Goal: Task Accomplishment & Management: Manage account settings

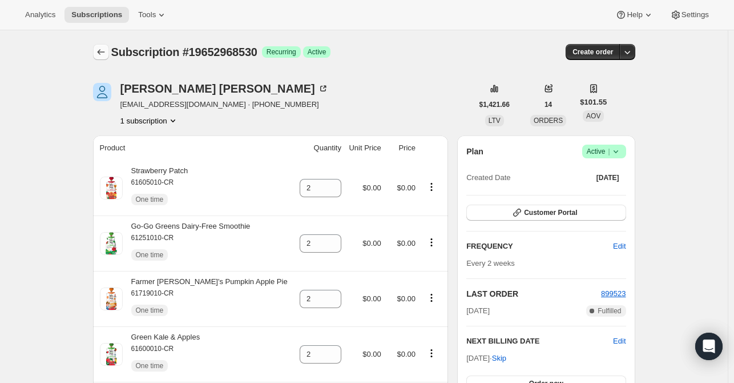
click at [105, 50] on icon "Subscriptions" at bounding box center [100, 51] width 11 height 11
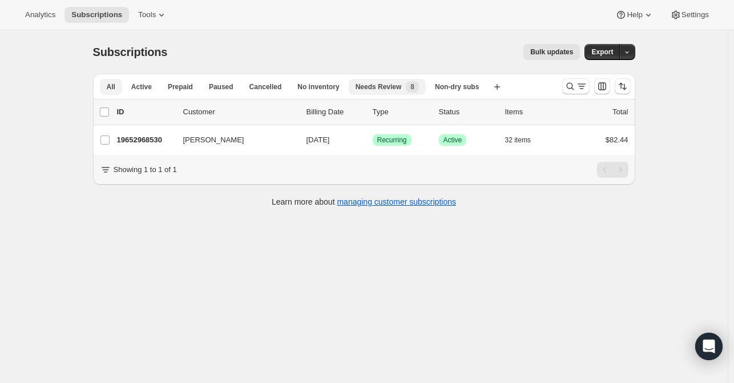
click at [373, 90] on span "Needs Review" at bounding box center [379, 86] width 46 height 9
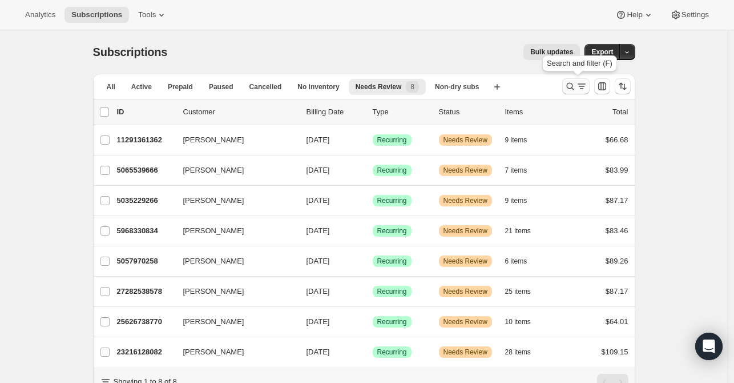
click at [574, 86] on icon "Search and filter results" at bounding box center [570, 86] width 11 height 11
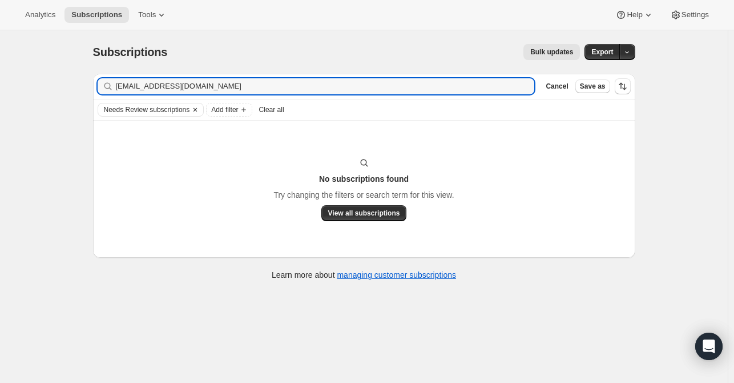
type input "[EMAIL_ADDRESS][DOMAIN_NAME]"
click at [189, 110] on span "Needs Review subscriptions" at bounding box center [147, 109] width 86 height 9
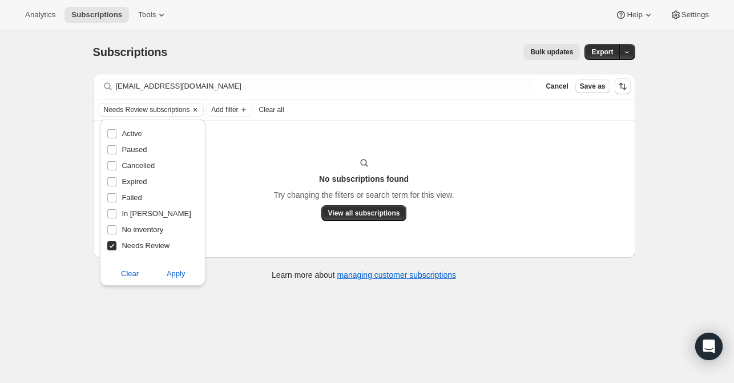
click at [194, 109] on icon "Clear" at bounding box center [195, 109] width 9 height 9
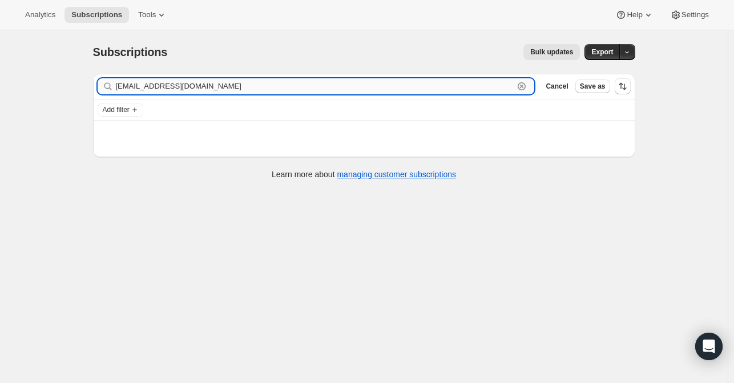
click at [227, 82] on input "[EMAIL_ADDRESS][DOMAIN_NAME]" at bounding box center [315, 86] width 399 height 16
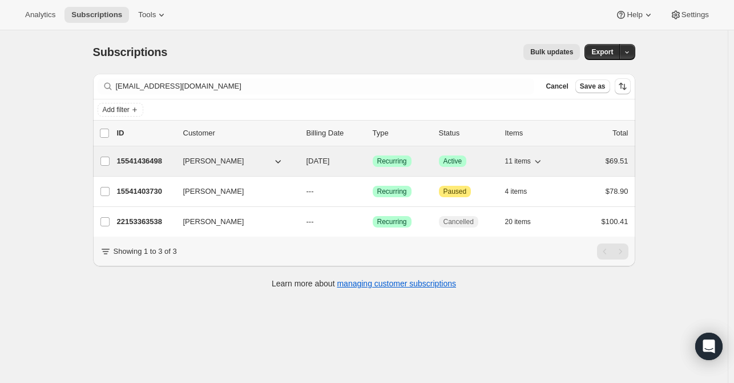
click at [136, 162] on p "15541436498" at bounding box center [145, 160] width 57 height 11
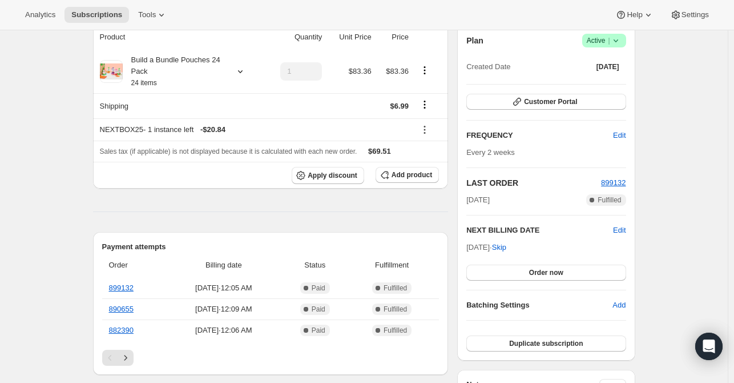
scroll to position [114, 0]
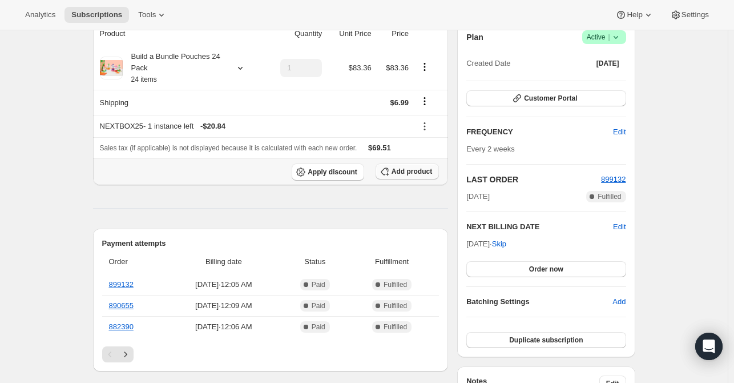
click at [418, 176] on button "Add product" at bounding box center [407, 171] width 63 height 16
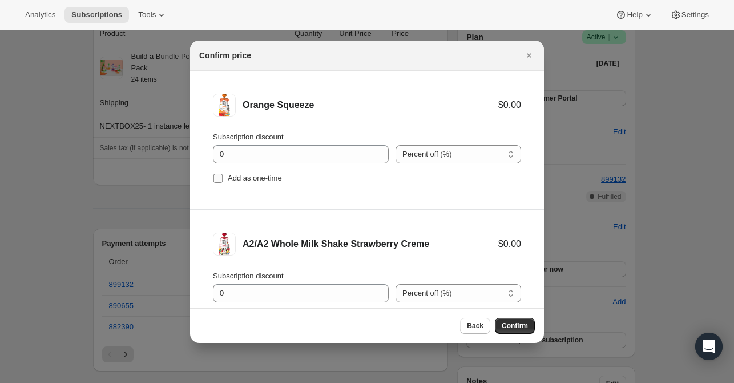
click at [216, 179] on input "Add as one-time" at bounding box center [218, 178] width 9 height 9
checkbox input "true"
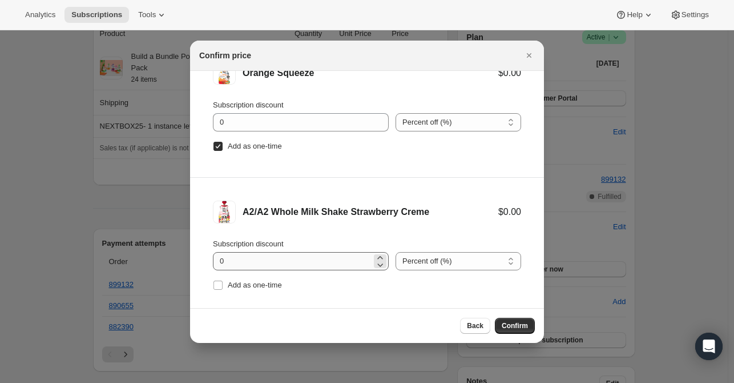
scroll to position [47, 0]
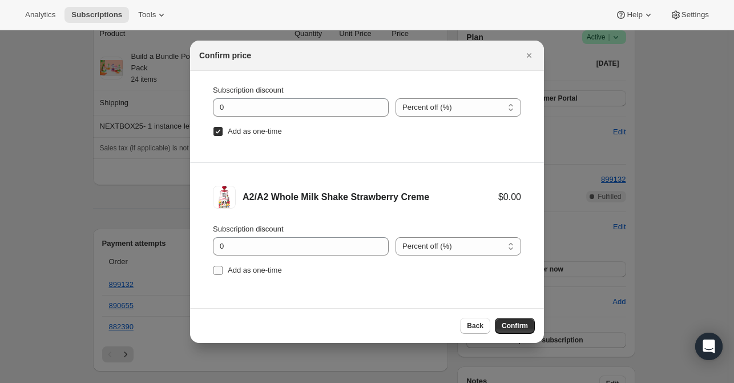
click at [218, 272] on input "Add as one-time" at bounding box center [218, 270] width 9 height 9
checkbox input "true"
click at [505, 322] on span "Confirm" at bounding box center [515, 325] width 26 height 9
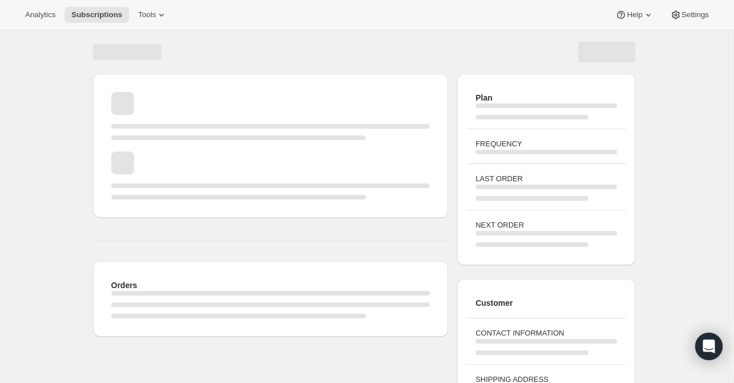
scroll to position [114, 0]
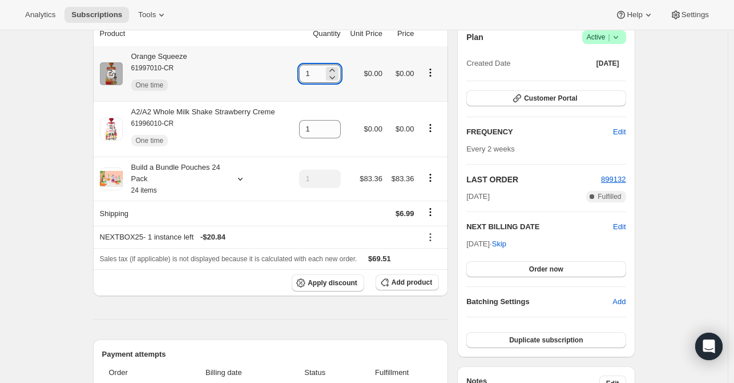
drag, startPoint x: 319, startPoint y: 75, endPoint x: 302, endPoint y: 76, distance: 17.1
click at [302, 76] on input "1" at bounding box center [311, 74] width 25 height 18
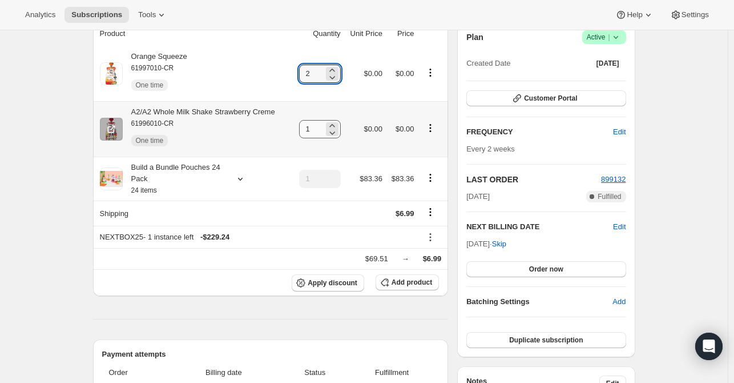
type input "2"
drag, startPoint x: 315, startPoint y: 130, endPoint x: 299, endPoint y: 131, distance: 16.6
click at [299, 131] on td "1" at bounding box center [318, 128] width 52 height 55
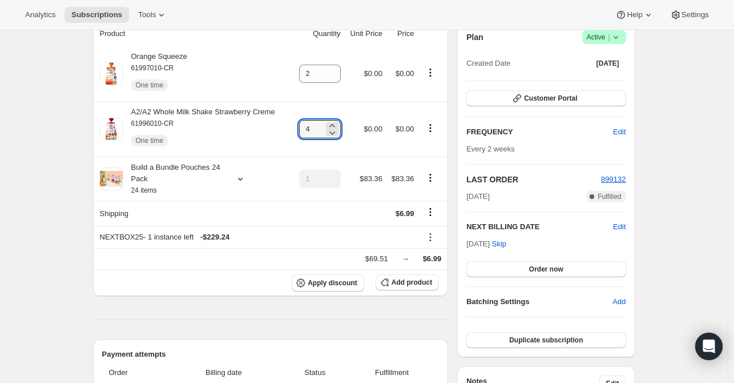
type input "4"
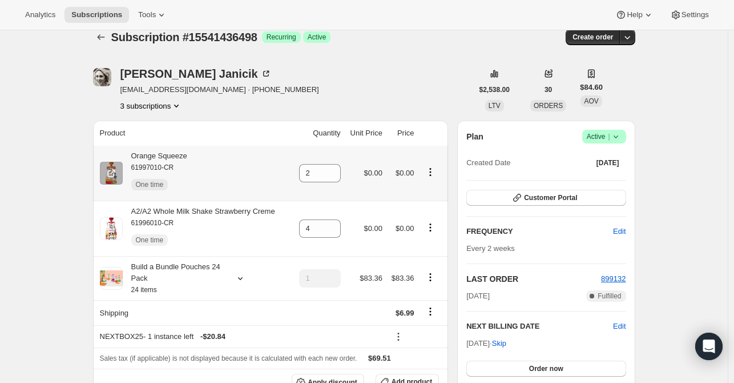
scroll to position [0, 0]
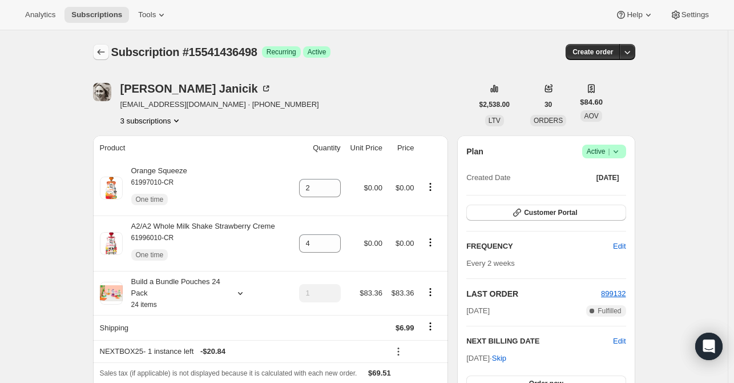
click at [105, 54] on icon "Subscriptions" at bounding box center [100, 51] width 11 height 11
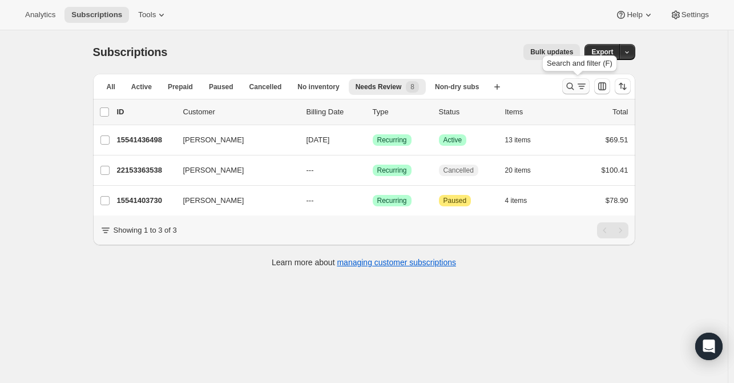
click at [572, 87] on icon "Search and filter results" at bounding box center [570, 86] width 11 height 11
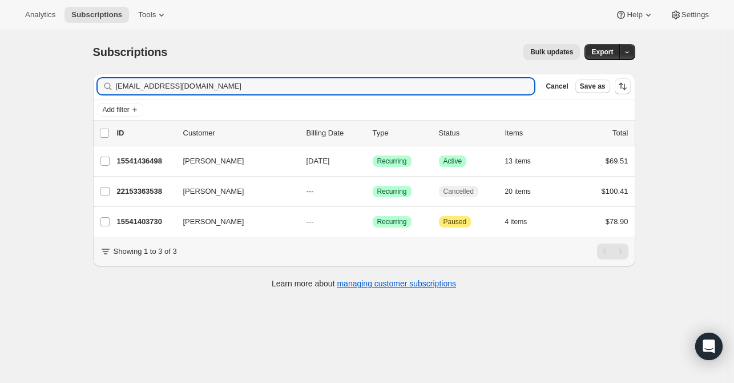
drag, startPoint x: 197, startPoint y: 83, endPoint x: 87, endPoint y: 92, distance: 110.0
click at [87, 92] on div "Filter subscribers swolz518@gmail.com Clear Cancel Save as Add filter 0 selecte…" at bounding box center [360, 183] width 552 height 236
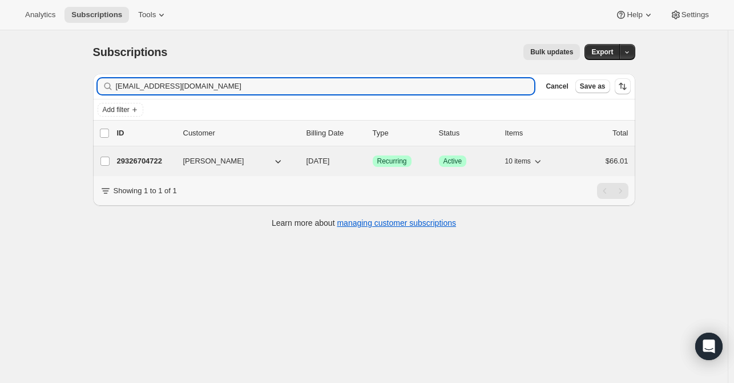
type input "kpvolleyball06@yahoo.com"
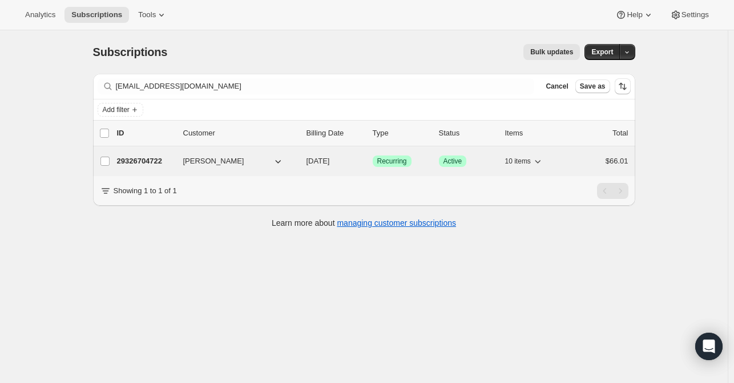
click at [128, 165] on p "29326704722" at bounding box center [145, 160] width 57 height 11
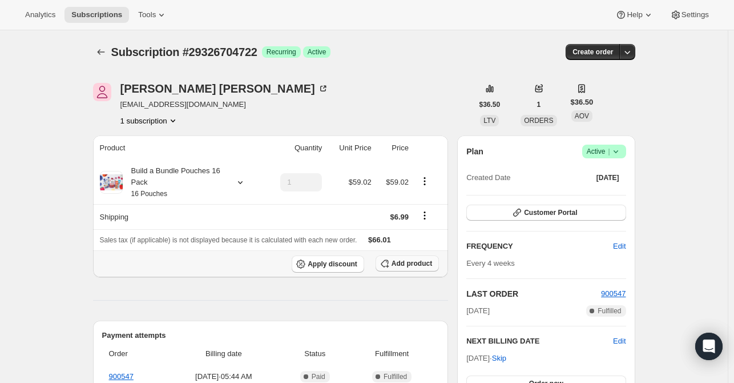
click at [404, 262] on span "Add product" at bounding box center [412, 263] width 41 height 9
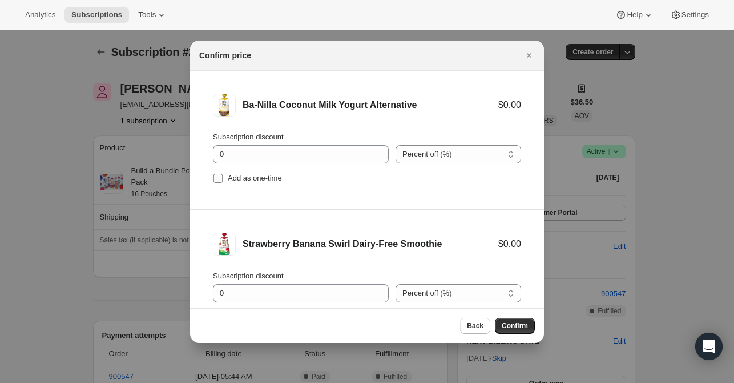
click at [217, 180] on input "Add as one-time" at bounding box center [218, 178] width 9 height 9
checkbox input "true"
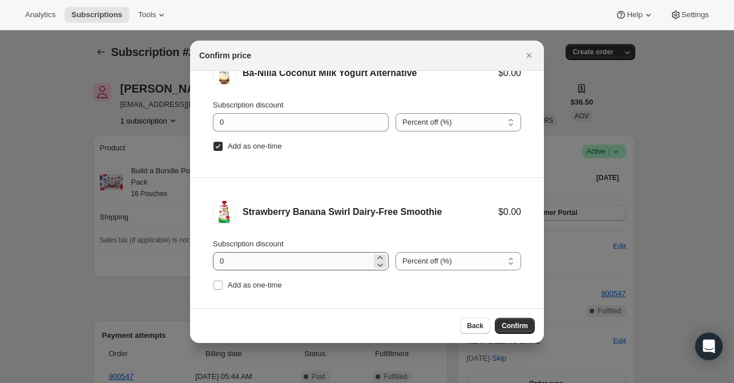
scroll to position [47, 0]
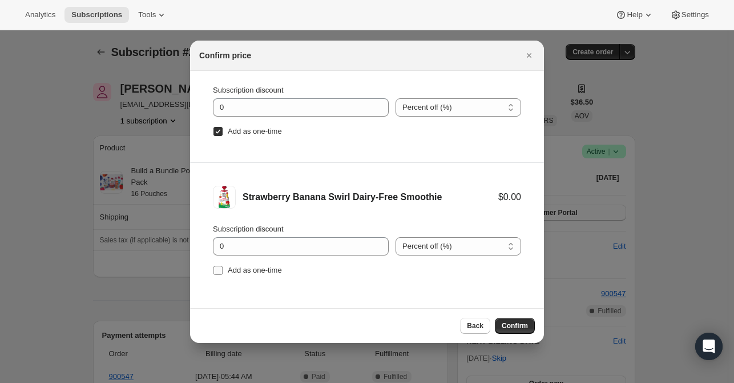
click at [218, 271] on input "Add as one-time" at bounding box center [218, 270] width 9 height 9
checkbox input "true"
click at [511, 323] on span "Confirm" at bounding box center [515, 325] width 26 height 9
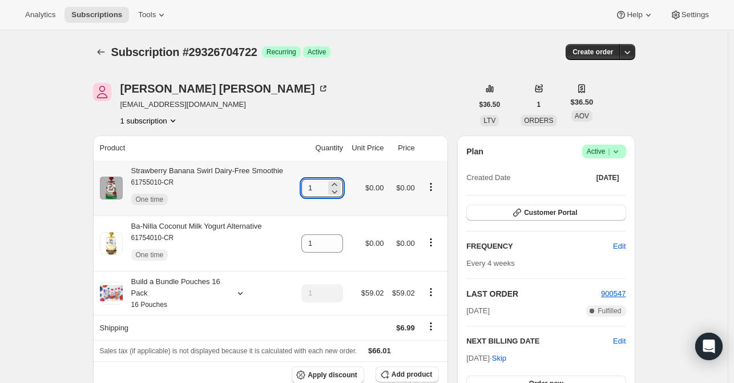
drag, startPoint x: 320, startPoint y: 188, endPoint x: 299, endPoint y: 188, distance: 21.1
click at [299, 188] on td "1" at bounding box center [321, 187] width 51 height 55
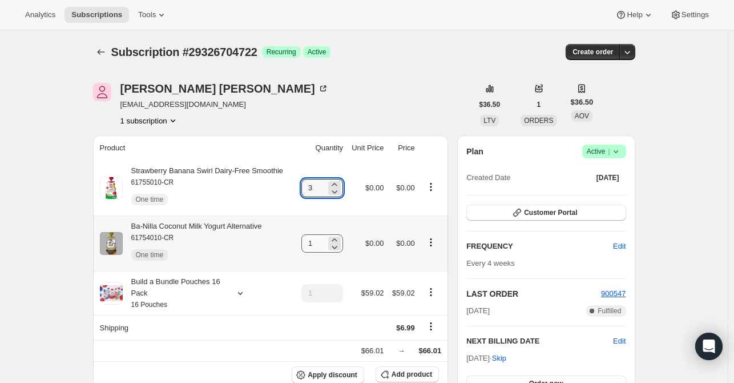
type input "3"
drag, startPoint x: 316, startPoint y: 240, endPoint x: 307, endPoint y: 243, distance: 10.1
click at [307, 243] on input "1" at bounding box center [314, 243] width 25 height 18
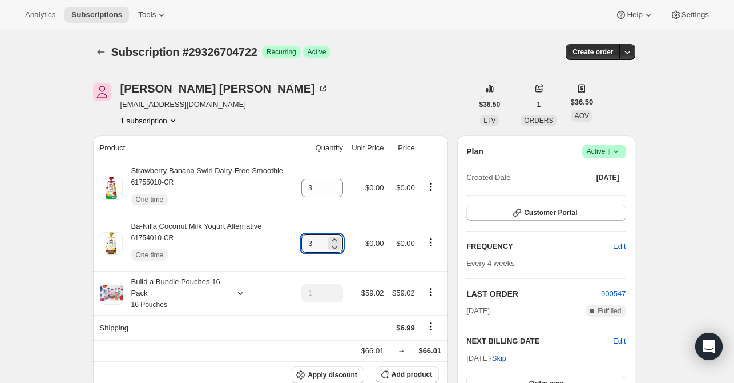
type input "3"
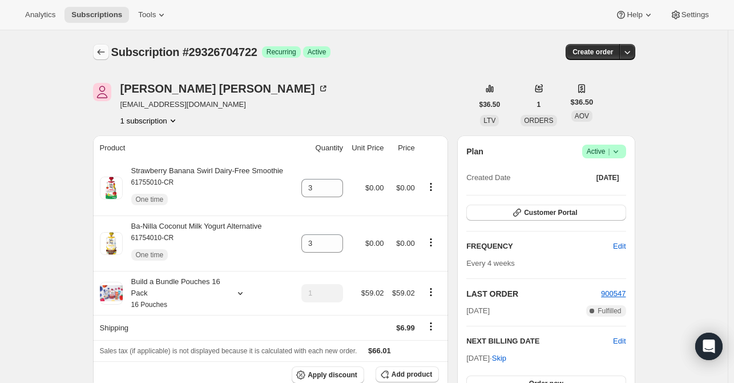
click at [107, 51] on icon "Subscriptions" at bounding box center [100, 51] width 11 height 11
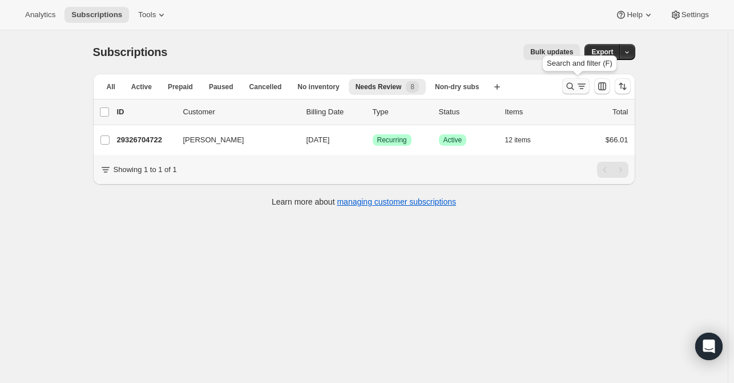
click at [569, 86] on icon "Search and filter results" at bounding box center [569, 86] width 7 height 7
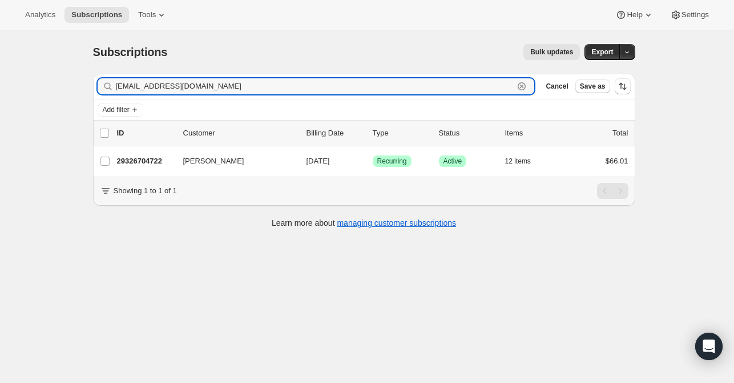
drag, startPoint x: 224, startPoint y: 85, endPoint x: 96, endPoint y: 91, distance: 128.1
click at [104, 91] on div "kpvolleyball06@yahoo.com Clear" at bounding box center [316, 86] width 437 height 16
paste input "mica.calangi@gmail"
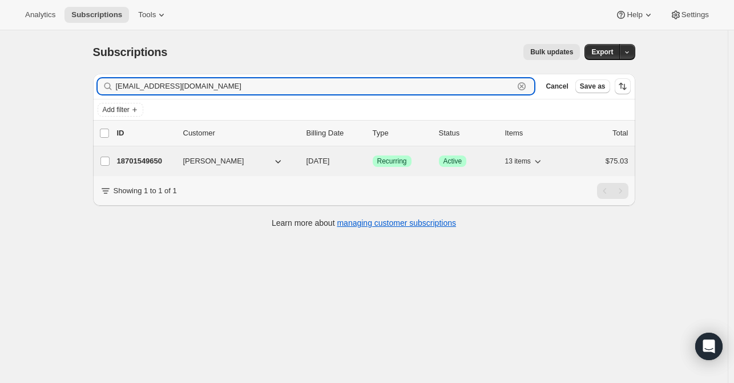
type input "mica.calangi@gmail.com"
click at [147, 158] on p "18701549650" at bounding box center [145, 160] width 57 height 11
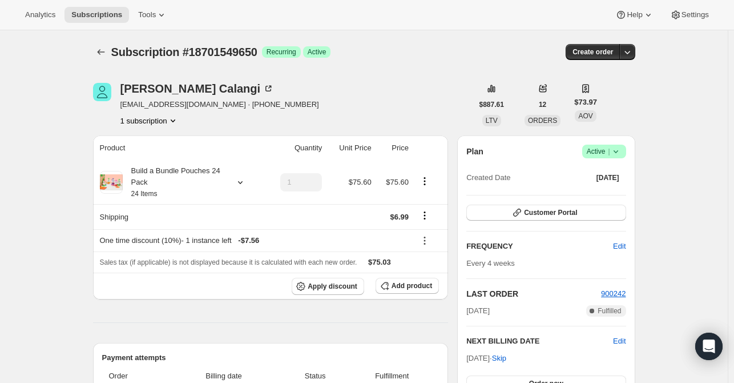
scroll to position [57, 0]
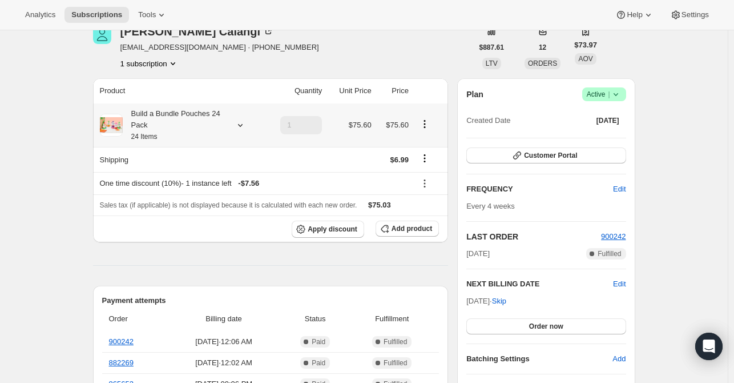
click at [240, 127] on icon at bounding box center [240, 124] width 11 height 11
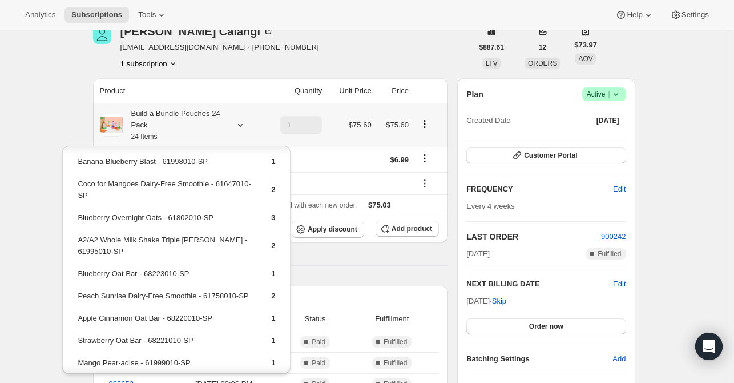
scroll to position [0, 0]
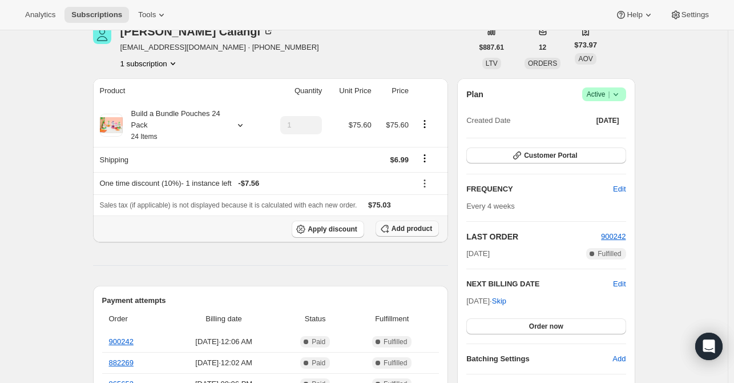
click at [408, 231] on span "Add product" at bounding box center [412, 228] width 41 height 9
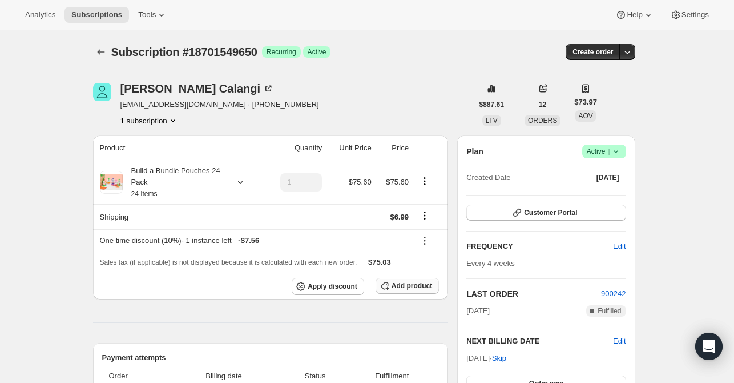
scroll to position [57, 0]
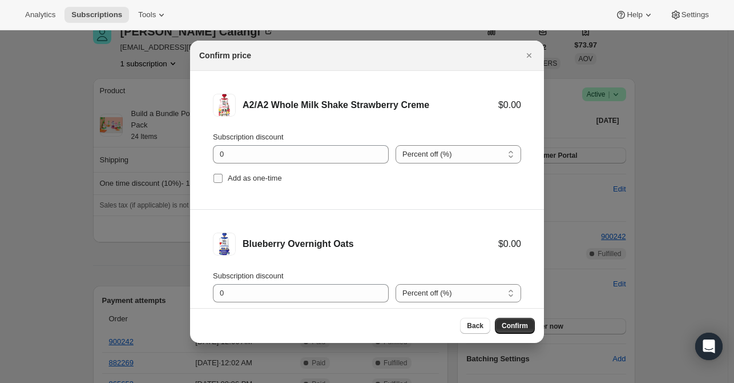
click at [218, 179] on input "Add as one-time" at bounding box center [218, 178] width 9 height 9
checkbox input "true"
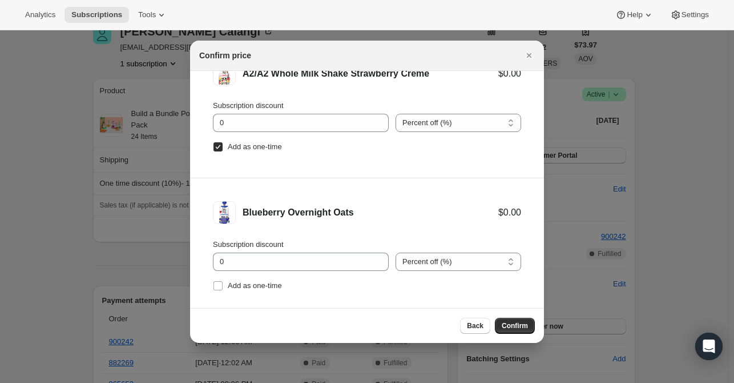
scroll to position [47, 0]
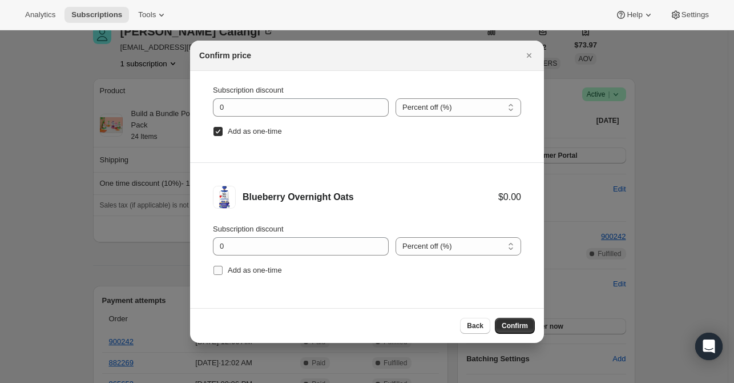
click at [219, 267] on input "Add as one-time" at bounding box center [218, 270] width 9 height 9
checkbox input "true"
click at [515, 323] on span "Confirm" at bounding box center [515, 325] width 26 height 9
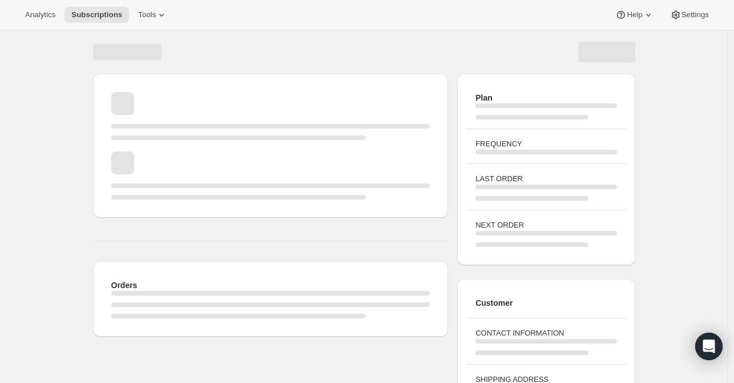
scroll to position [57, 0]
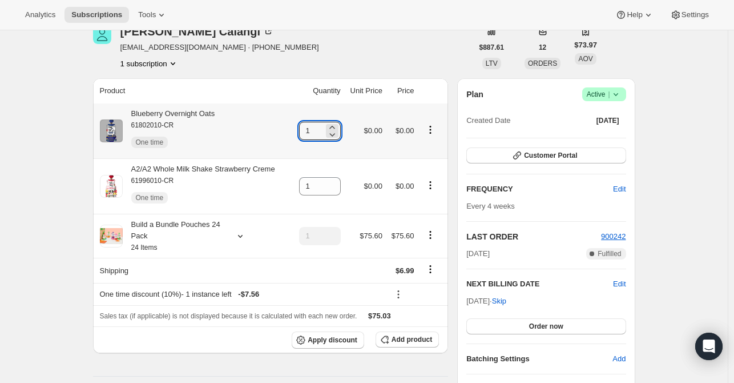
drag, startPoint x: 314, startPoint y: 130, endPoint x: 300, endPoint y: 132, distance: 13.2
click at [300, 132] on td "1" at bounding box center [318, 130] width 52 height 55
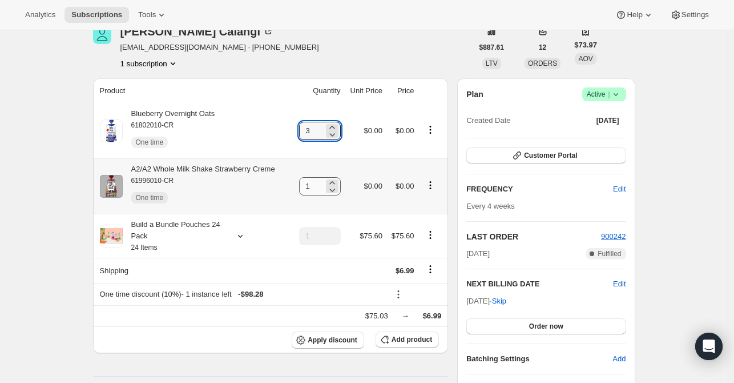
type input "3"
drag, startPoint x: 318, startPoint y: 191, endPoint x: 297, endPoint y: 191, distance: 21.1
click at [297, 191] on td "1" at bounding box center [318, 185] width 52 height 55
type input "3"
